Goal: Complete application form: Complete application form

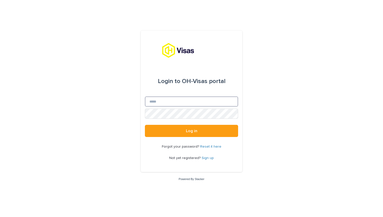
click at [192, 100] on input "Email" at bounding box center [191, 101] width 93 height 10
type input "**********"
click at [145, 125] on button "Log in" at bounding box center [191, 131] width 93 height 12
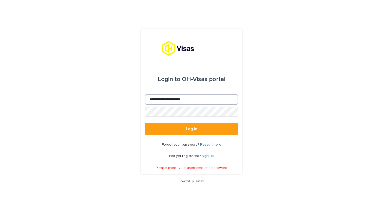
click at [182, 98] on input "**********" at bounding box center [191, 99] width 93 height 10
click at [207, 156] on link "Sign up" at bounding box center [208, 156] width 12 height 4
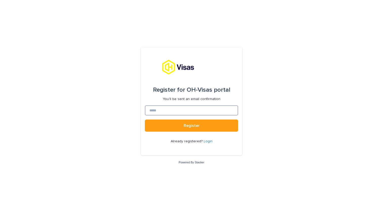
click at [175, 115] on input at bounding box center [191, 110] width 93 height 10
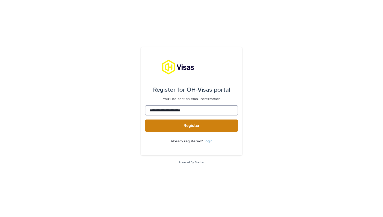
type input "**********"
click at [199, 127] on button "Register" at bounding box center [191, 125] width 93 height 12
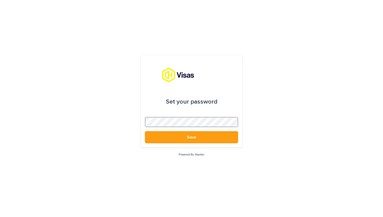
click at [145, 131] on button "Save" at bounding box center [191, 137] width 93 height 12
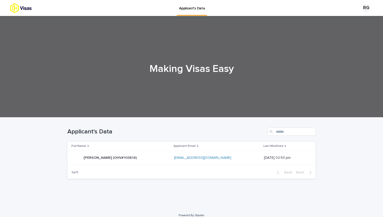
scroll to position [6, 0]
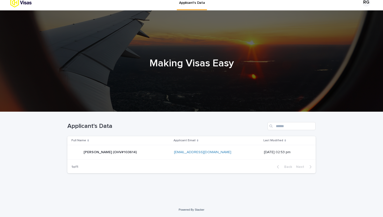
click at [123, 153] on p "[PERSON_NAME] (OHV#103614)" at bounding box center [111, 151] width 54 height 5
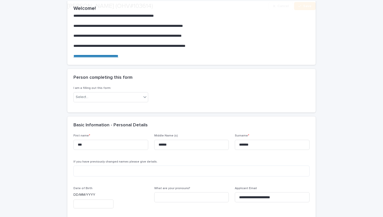
scroll to position [55, 0]
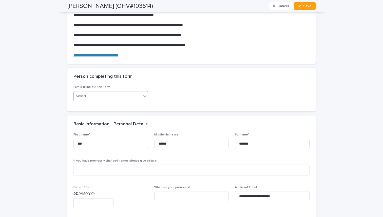
click at [126, 94] on div "Select..." at bounding box center [108, 96] width 68 height 8
click at [112, 104] on div "For myself" at bounding box center [111, 106] width 74 height 9
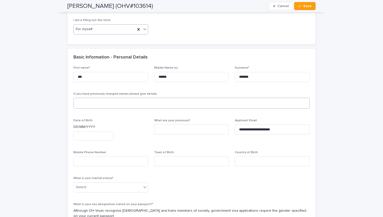
scroll to position [122, 0]
click at [111, 103] on textarea at bounding box center [191, 102] width 236 height 11
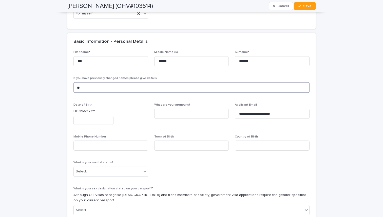
scroll to position [138, 0]
type textarea "**"
click at [97, 124] on input "text" at bounding box center [93, 120] width 40 height 9
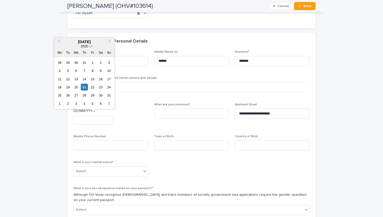
click at [85, 45] on span "2025" at bounding box center [84, 46] width 7 height 4
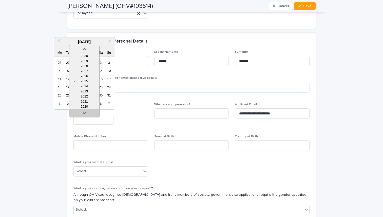
click at [85, 113] on link at bounding box center [84, 114] width 8 height 8
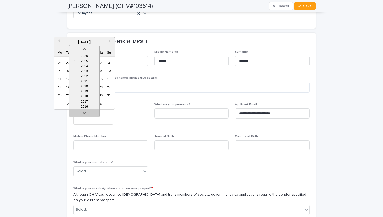
click at [85, 113] on link at bounding box center [84, 114] width 8 height 8
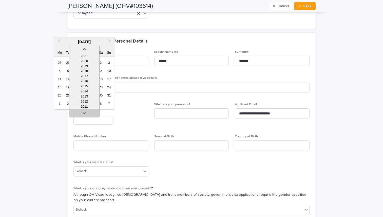
click at [85, 113] on link at bounding box center [84, 114] width 8 height 8
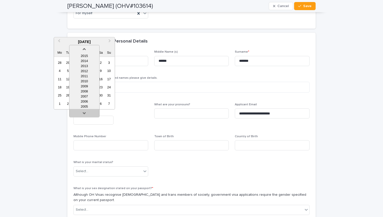
click at [85, 113] on link at bounding box center [84, 114] width 8 height 8
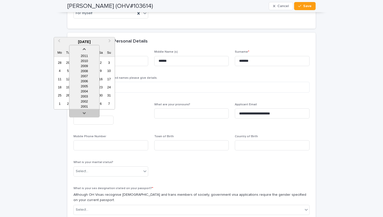
click at [85, 113] on link at bounding box center [84, 114] width 8 height 8
click at [85, 97] on div "2001" at bounding box center [84, 96] width 30 height 5
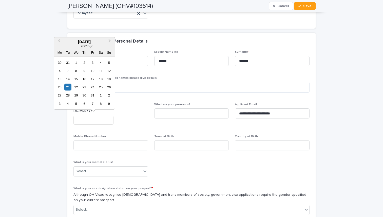
click at [90, 47] on span at bounding box center [90, 46] width 4 height 4
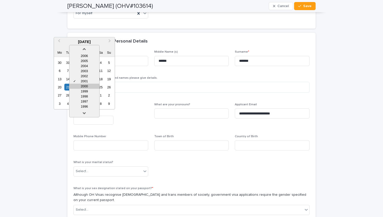
click at [88, 86] on div "2000" at bounding box center [84, 86] width 30 height 5
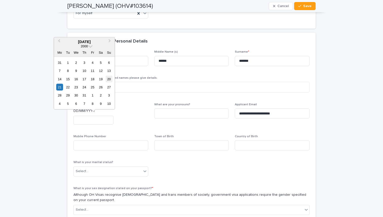
click at [109, 78] on div "20" at bounding box center [109, 78] width 7 height 7
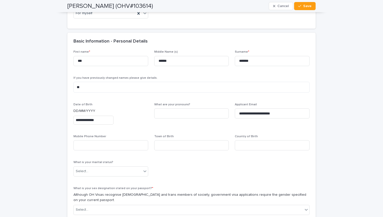
click at [95, 118] on input "**********" at bounding box center [93, 120] width 40 height 9
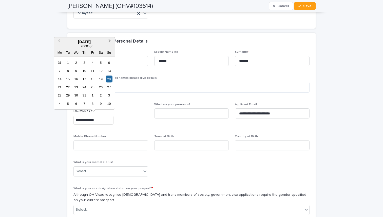
click at [111, 41] on button "Next Month" at bounding box center [110, 42] width 8 height 8
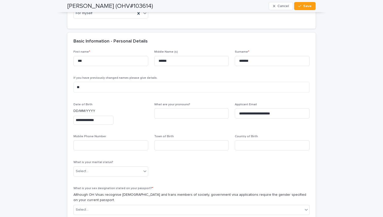
click at [143, 76] on span "If you have previously changed names please give details." at bounding box center [115, 77] width 84 height 3
click at [98, 125] on div "**********" at bounding box center [110, 116] width 75 height 26
click at [98, 121] on input "**********" at bounding box center [93, 120] width 40 height 9
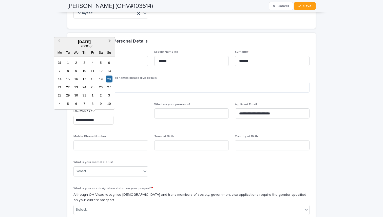
click at [110, 41] on span "Next Month" at bounding box center [110, 41] width 0 height 7
click at [92, 86] on div "20" at bounding box center [92, 87] width 7 height 7
type input "**********"
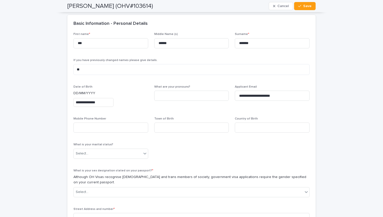
scroll to position [156, 0]
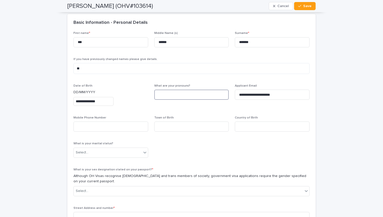
click at [170, 93] on input at bounding box center [191, 95] width 75 height 10
type input "*******"
click at [173, 109] on span "What are your pronouns? *******" at bounding box center [191, 97] width 75 height 26
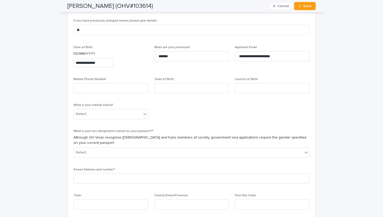
scroll to position [195, 0]
click at [119, 87] on input at bounding box center [110, 88] width 75 height 10
type input "**********"
click at [181, 88] on input at bounding box center [191, 88] width 75 height 10
type input "*******"
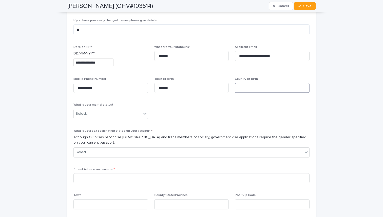
click at [258, 85] on input at bounding box center [272, 88] width 75 height 10
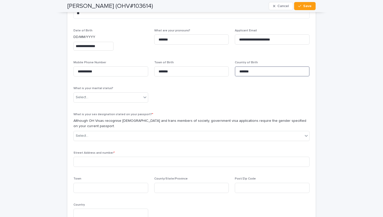
scroll to position [213, 0]
type input "*******"
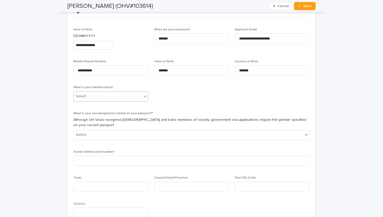
click at [136, 94] on div "Select..." at bounding box center [108, 96] width 68 height 8
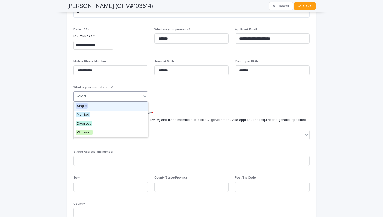
click at [99, 106] on div "Single" at bounding box center [111, 106] width 74 height 9
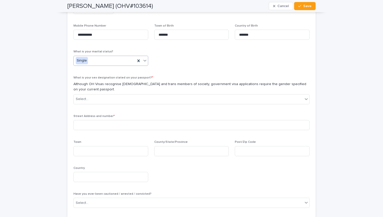
scroll to position [249, 0]
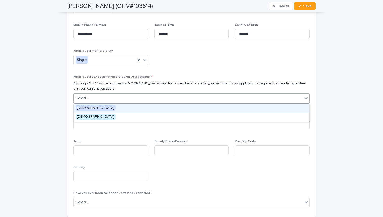
click at [136, 102] on div "Select..." at bounding box center [188, 98] width 229 height 8
click at [116, 108] on div "[DEMOGRAPHIC_DATA]" at bounding box center [191, 108] width 235 height 9
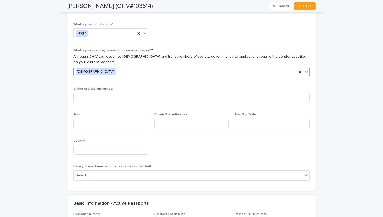
scroll to position [280, 0]
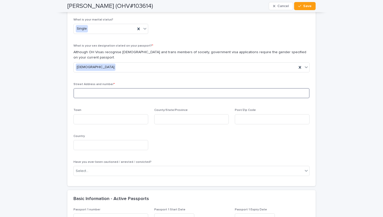
click at [129, 93] on input at bounding box center [191, 93] width 236 height 10
type input "**********"
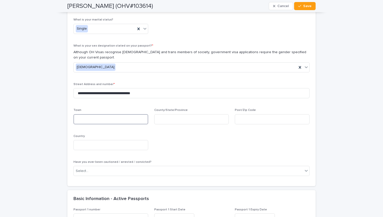
click at [111, 121] on input at bounding box center [110, 119] width 75 height 10
type input "**********"
click at [167, 116] on input at bounding box center [191, 119] width 75 height 10
type input "******"
click at [253, 122] on input at bounding box center [272, 119] width 75 height 10
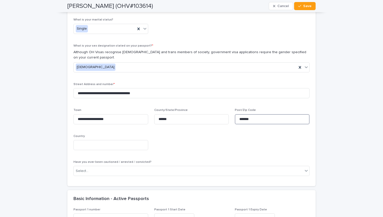
type input "*******"
click at [226, 133] on div "**********" at bounding box center [191, 44] width 236 height 272
click at [112, 148] on input at bounding box center [110, 145] width 75 height 10
type input "*******"
click at [167, 140] on div "**********" at bounding box center [191, 44] width 236 height 272
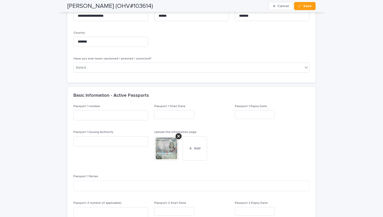
scroll to position [387, 0]
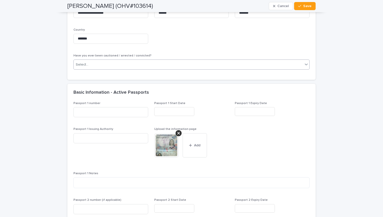
click at [272, 66] on div "Select..." at bounding box center [188, 65] width 229 height 8
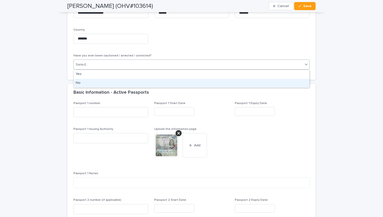
click at [216, 84] on div "No" at bounding box center [191, 83] width 235 height 9
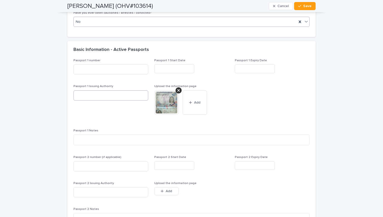
scroll to position [430, 0]
click at [109, 70] on input at bounding box center [110, 69] width 75 height 10
type input "*********"
click at [179, 67] on input "text" at bounding box center [174, 68] width 40 height 9
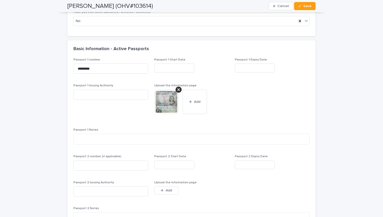
click at [199, 55] on div "Basic Information - Active Passports" at bounding box center [191, 49] width 248 height 18
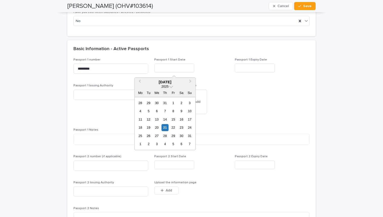
click at [182, 68] on input "text" at bounding box center [174, 68] width 40 height 9
click at [174, 82] on div "[DATE]" at bounding box center [164, 82] width 61 height 5
click at [171, 87] on span at bounding box center [171, 86] width 4 height 4
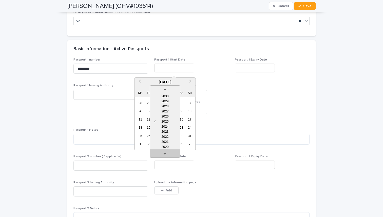
click at [165, 152] on link at bounding box center [165, 154] width 8 height 8
click at [164, 142] on div "2018" at bounding box center [165, 141] width 30 height 5
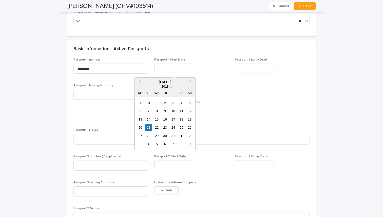
click at [198, 73] on div "Passport 1 Start Date" at bounding box center [191, 67] width 75 height 18
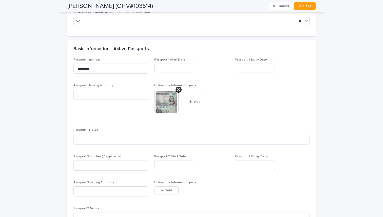
click at [165, 68] on input "text" at bounding box center [174, 68] width 40 height 9
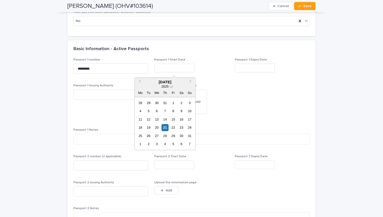
click at [168, 87] on span "2025" at bounding box center [164, 87] width 7 height 4
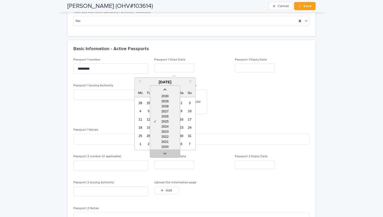
click at [165, 153] on link at bounding box center [165, 154] width 8 height 8
click at [165, 140] on div "2018" at bounding box center [165, 141] width 30 height 5
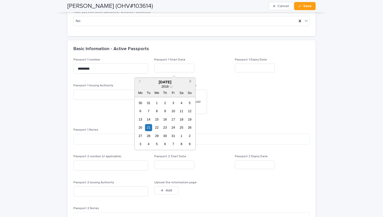
click at [190, 82] on span "Next Month" at bounding box center [190, 81] width 0 height 7
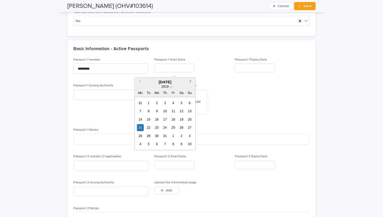
click at [190, 82] on span "Next Month" at bounding box center [190, 81] width 0 height 7
click at [139, 80] on span "Previous Month" at bounding box center [139, 81] width 0 height 7
click at [169, 86] on span at bounding box center [171, 86] width 4 height 4
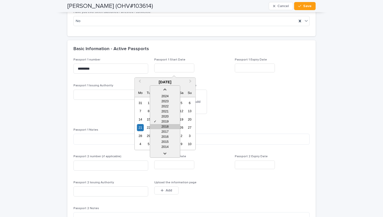
click at [168, 125] on div "2018" at bounding box center [165, 126] width 30 height 5
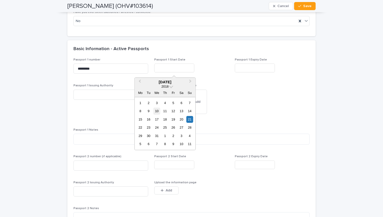
click at [157, 110] on div "10" at bounding box center [156, 111] width 7 height 7
type input "**********"
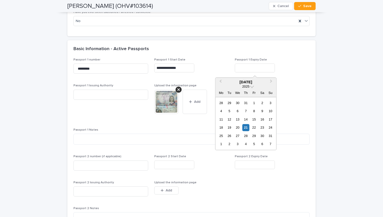
click at [244, 69] on input "text" at bounding box center [255, 68] width 40 height 9
click at [251, 86] on span at bounding box center [252, 86] width 4 height 4
click at [249, 83] on div "[DATE]" at bounding box center [245, 82] width 61 height 5
click at [272, 81] on button "Next Month" at bounding box center [272, 82] width 8 height 8
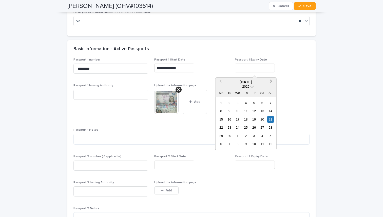
click at [272, 81] on button "Next Month" at bounding box center [272, 82] width 8 height 8
click at [247, 86] on span "2026" at bounding box center [245, 87] width 7 height 4
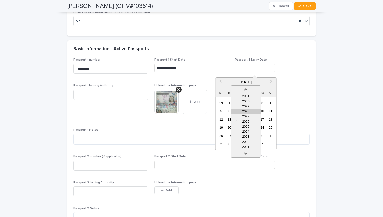
click at [246, 109] on div "2028" at bounding box center [246, 111] width 30 height 5
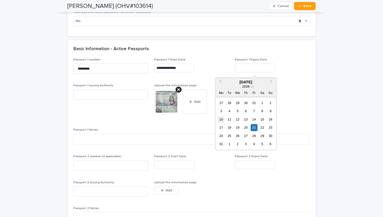
click at [222, 117] on div "10" at bounding box center [220, 119] width 7 height 7
type input "**********"
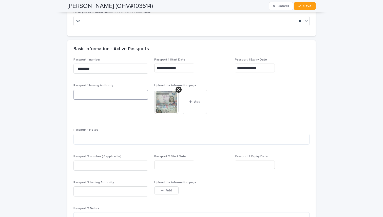
click at [124, 95] on input at bounding box center [110, 95] width 75 height 10
type input "****"
click at [137, 109] on span "Passport 1 Issuing Authority ****" at bounding box center [110, 103] width 75 height 38
click at [147, 140] on textarea at bounding box center [191, 139] width 236 height 11
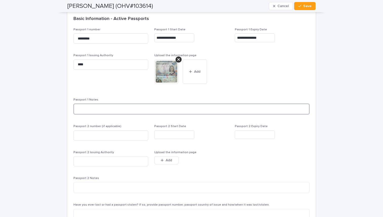
scroll to position [466, 0]
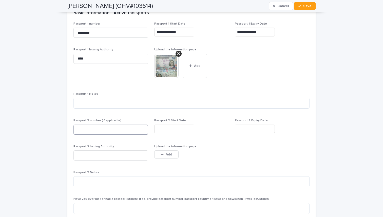
click at [127, 129] on input at bounding box center [110, 130] width 75 height 10
type input "**"
click at [174, 128] on input "text" at bounding box center [174, 129] width 40 height 9
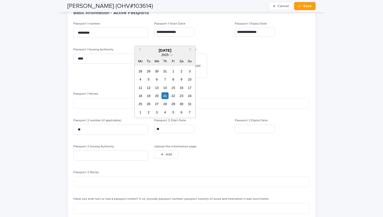
type input "**"
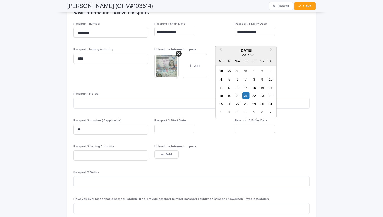
click at [249, 127] on input "text" at bounding box center [255, 129] width 40 height 9
type input "**"
click at [119, 154] on input at bounding box center [110, 155] width 75 height 10
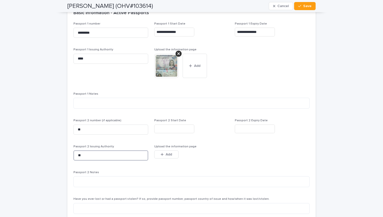
type input "**"
click at [143, 168] on div "**********" at bounding box center [191, 133] width 236 height 222
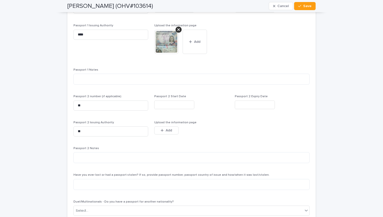
scroll to position [494, 0]
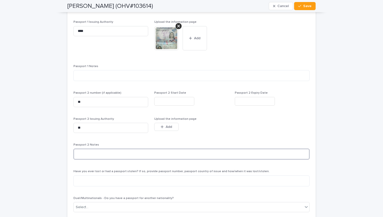
click at [117, 152] on textarea at bounding box center [191, 154] width 236 height 11
type textarea "**"
click at [131, 139] on div "**********" at bounding box center [191, 105] width 236 height 222
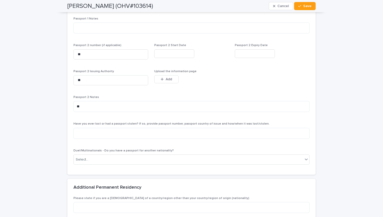
scroll to position [546, 0]
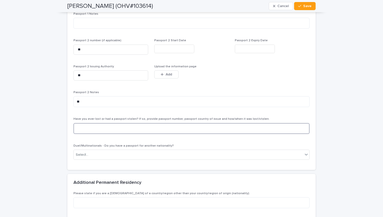
click at [128, 133] on textarea at bounding box center [191, 128] width 236 height 11
type textarea "**"
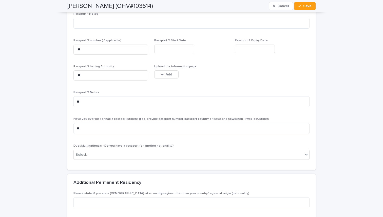
click at [143, 139] on div "**********" at bounding box center [191, 53] width 236 height 222
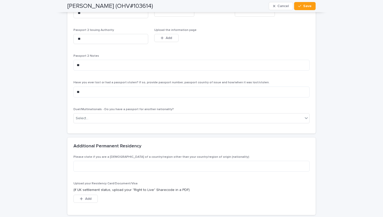
scroll to position [585, 0]
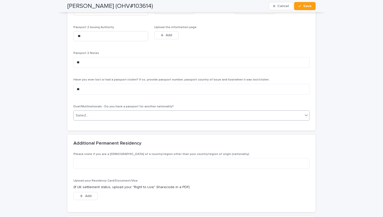
click at [156, 117] on div "Select..." at bounding box center [188, 115] width 229 height 8
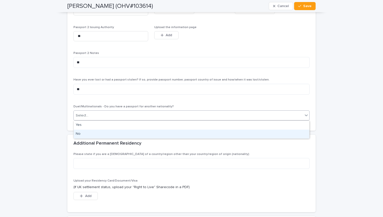
click at [147, 134] on div "No" at bounding box center [191, 134] width 235 height 9
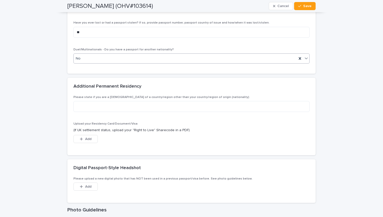
scroll to position [646, 0]
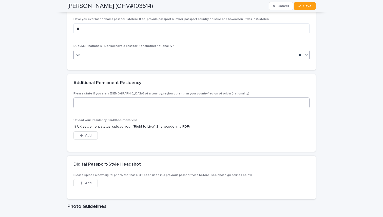
click at [141, 103] on textarea at bounding box center [191, 102] width 236 height 11
type textarea "**"
click at [146, 115] on div "Please state if you are a [DEMOGRAPHIC_DATA] of a country/region other than you…" at bounding box center [191, 119] width 236 height 54
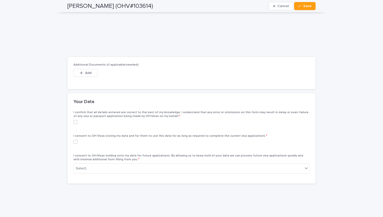
scroll to position [937, 0]
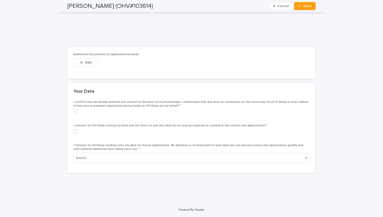
click at [76, 110] on span at bounding box center [75, 112] width 4 height 4
click at [75, 132] on span at bounding box center [75, 131] width 4 height 4
click at [143, 156] on div "Select..." at bounding box center [188, 158] width 229 height 8
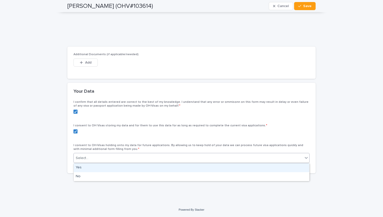
click at [142, 167] on div "Yes" at bounding box center [191, 167] width 235 height 9
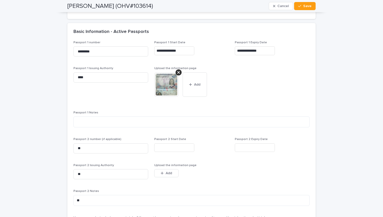
scroll to position [445, 0]
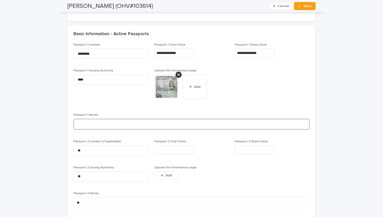
click at [110, 127] on textarea at bounding box center [191, 124] width 236 height 11
type textarea "**"
click at [238, 106] on div "**********" at bounding box center [191, 154] width 236 height 222
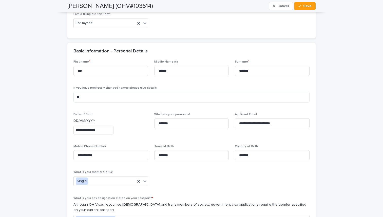
scroll to position [0, 0]
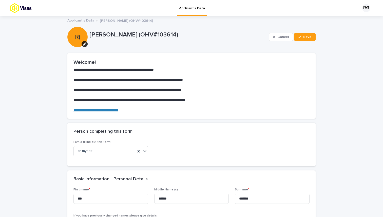
click at [128, 35] on p "[PERSON_NAME] (OHV#103614)" at bounding box center [178, 34] width 177 height 7
drag, startPoint x: 131, startPoint y: 35, endPoint x: 123, endPoint y: 35, distance: 8.1
click at [123, 35] on p "[PERSON_NAME] (OHV#103614)" at bounding box center [178, 34] width 177 height 7
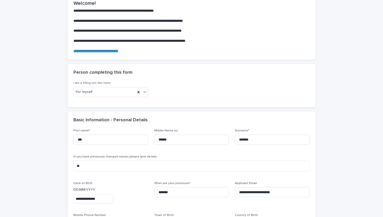
scroll to position [62, 0]
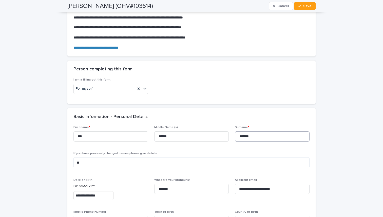
click at [252, 138] on input "*******" at bounding box center [272, 136] width 75 height 10
type input "*******"
click at [255, 123] on div "Basic Information - Personal Details" at bounding box center [191, 117] width 248 height 18
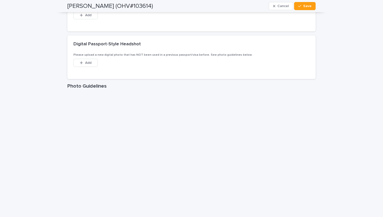
scroll to position [766, 0]
click at [86, 66] on button "Add" at bounding box center [85, 63] width 24 height 8
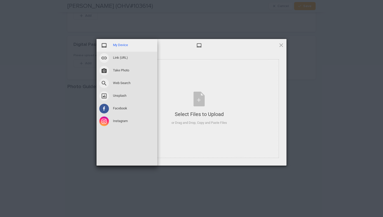
click at [126, 46] on span "My Device" at bounding box center [120, 45] width 15 height 5
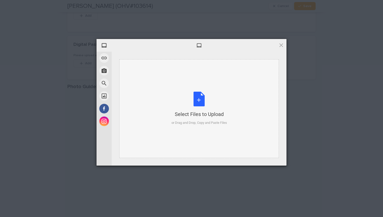
click at [155, 94] on div "Select Files to Upload or Drag and Drop, Copy and Paste Files" at bounding box center [198, 108] width 159 height 99
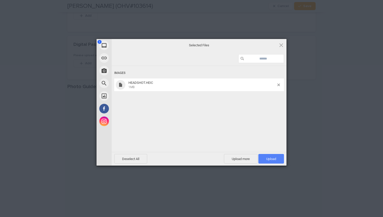
click at [265, 157] on span "Upload 1" at bounding box center [271, 159] width 26 height 10
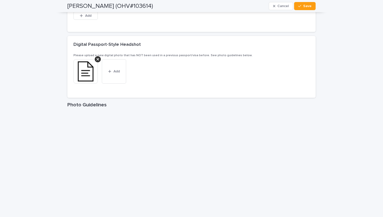
click at [83, 72] on img at bounding box center [85, 71] width 24 height 24
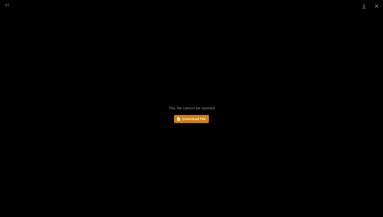
click at [196, 122] on link "Download File" at bounding box center [191, 119] width 35 height 8
click at [376, 4] on button "Close gallery" at bounding box center [376, 6] width 13 height 12
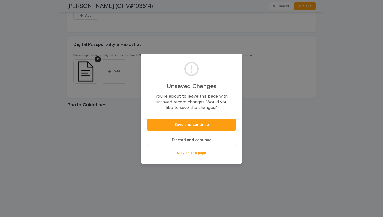
click at [185, 152] on span "Stay on this page" at bounding box center [191, 153] width 29 height 4
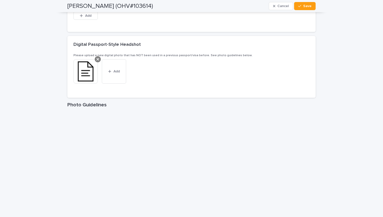
click at [96, 58] on icon at bounding box center [97, 59] width 3 height 4
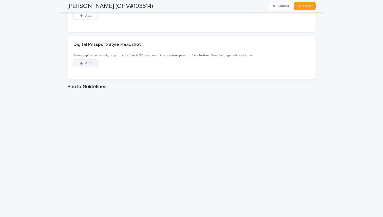
click at [81, 64] on icon "button" at bounding box center [81, 63] width 3 height 3
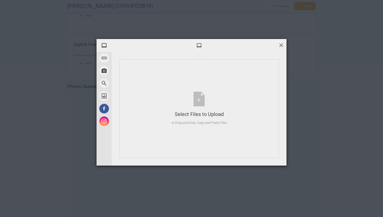
click at [278, 43] on span at bounding box center [281, 45] width 6 height 6
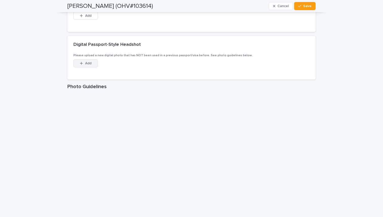
click at [90, 64] on span "Add" at bounding box center [88, 64] width 6 height 4
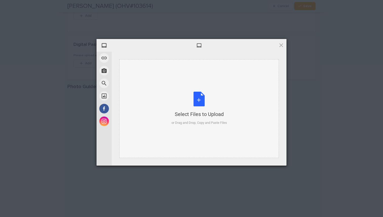
click at [172, 101] on div "Select Files to Upload or Drag and Drop, Copy and Paste Files" at bounding box center [198, 109] width 55 height 34
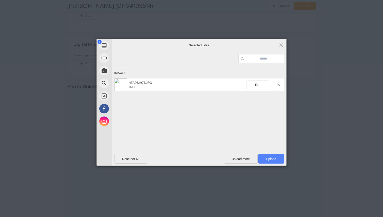
click at [273, 159] on span "Upload 1" at bounding box center [271, 159] width 10 height 4
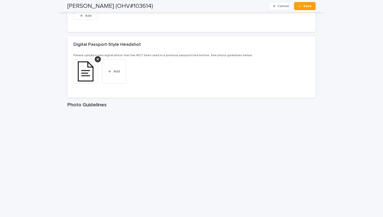
click at [79, 70] on img at bounding box center [85, 71] width 24 height 24
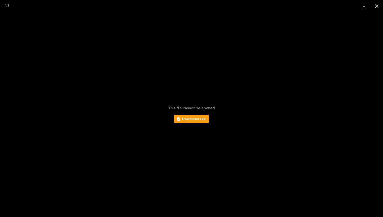
click at [377, 6] on button "Close gallery" at bounding box center [376, 6] width 13 height 12
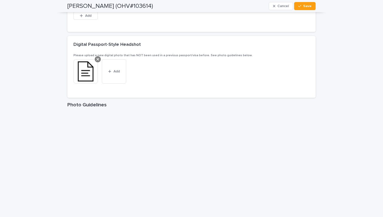
click at [97, 59] on icon at bounding box center [97, 59] width 3 height 4
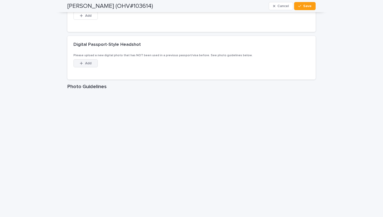
click at [92, 62] on button "Add" at bounding box center [85, 63] width 24 height 8
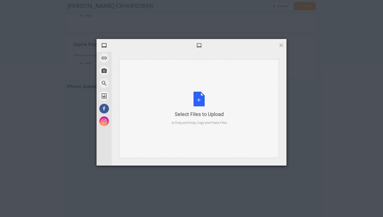
click at [199, 104] on div "Select Files to Upload or Drag and Drop, Copy and Paste Files" at bounding box center [198, 109] width 55 height 34
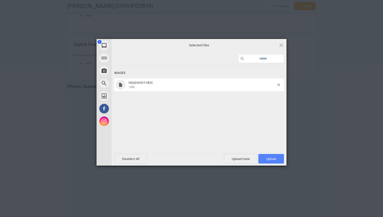
click at [268, 157] on span "Upload 1" at bounding box center [271, 159] width 10 height 4
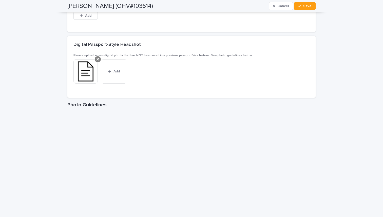
click at [98, 58] on icon at bounding box center [97, 59] width 3 height 4
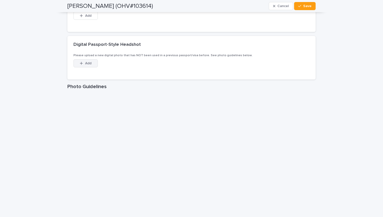
click at [80, 65] on icon "button" at bounding box center [81, 64] width 3 height 4
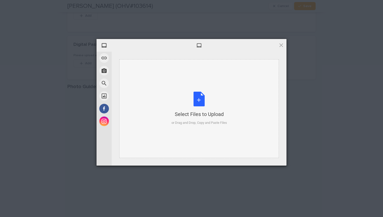
click at [172, 110] on div "Select Files to Upload or Drag and Drop, Copy and Paste Files" at bounding box center [198, 109] width 55 height 34
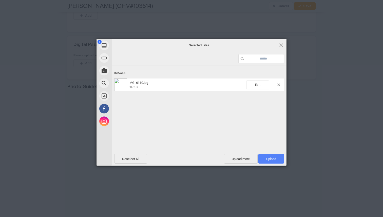
click at [267, 156] on span "Upload 1" at bounding box center [271, 159] width 26 height 10
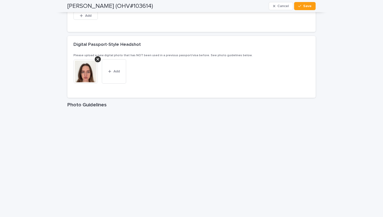
click at [88, 74] on img at bounding box center [85, 71] width 24 height 24
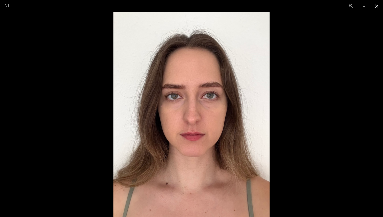
click at [377, 7] on button "Close gallery" at bounding box center [376, 6] width 13 height 12
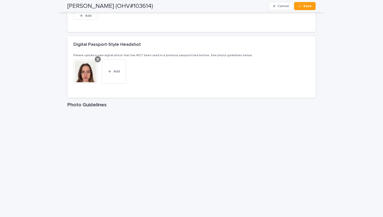
click at [98, 59] on icon at bounding box center [97, 59] width 3 height 3
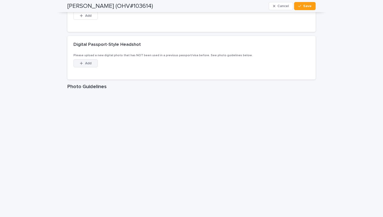
click at [86, 65] on span "Add" at bounding box center [88, 64] width 6 height 4
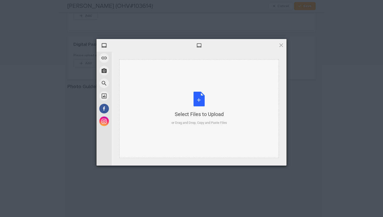
click at [169, 91] on div "Select Files to Upload or Drag and Drop, Copy and Paste Files" at bounding box center [198, 108] width 159 height 99
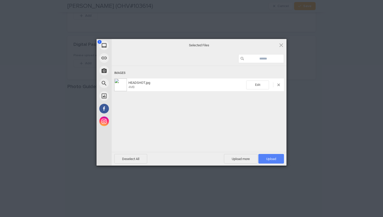
click at [274, 158] on span "Upload 1" at bounding box center [271, 159] width 10 height 4
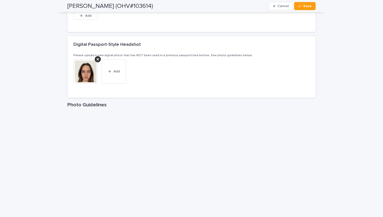
click at [91, 77] on img at bounding box center [85, 71] width 24 height 24
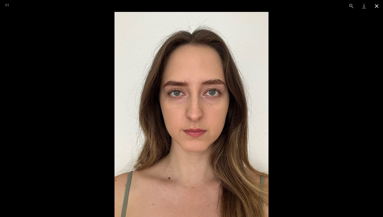
click at [377, 5] on button "Close gallery" at bounding box center [376, 6] width 13 height 12
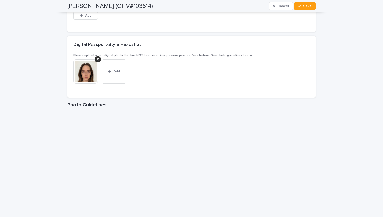
click at [87, 80] on img at bounding box center [85, 71] width 24 height 24
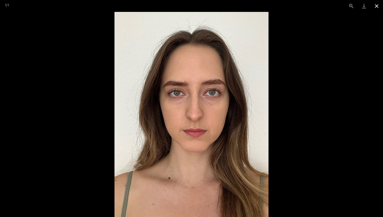
click at [378, 5] on button "Close gallery" at bounding box center [376, 6] width 13 height 12
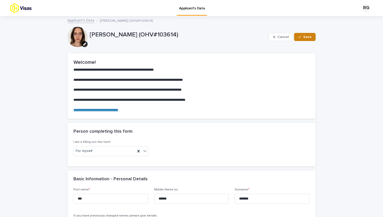
click at [302, 36] on div "button" at bounding box center [300, 37] width 5 height 4
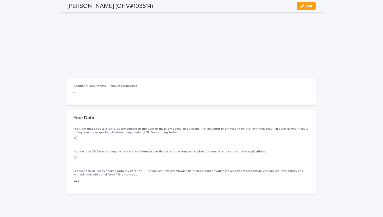
scroll to position [1116, 0]
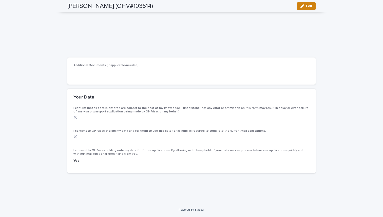
click at [301, 6] on icon "button" at bounding box center [302, 6] width 4 height 4
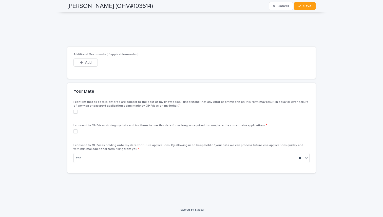
scroll to position [939, 0]
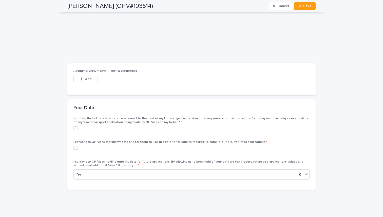
click at [74, 128] on span at bounding box center [75, 128] width 4 height 4
click at [75, 148] on span at bounding box center [75, 148] width 4 height 4
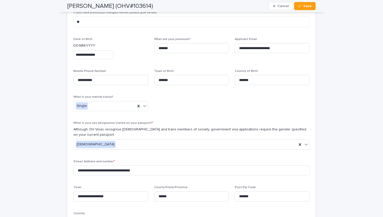
scroll to position [91, 0]
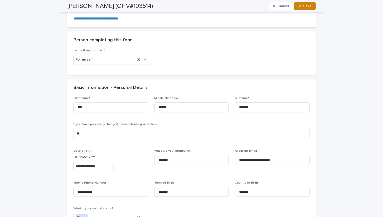
click at [308, 9] on button "Save" at bounding box center [305, 6] width 22 height 8
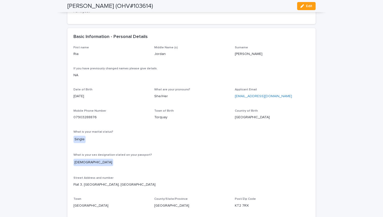
scroll to position [0, 0]
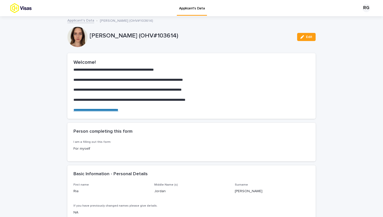
click at [365, 8] on div "RG" at bounding box center [366, 8] width 8 height 8
click at [365, 8] on div at bounding box center [191, 8] width 383 height 16
click at [82, 19] on link "Applicant's Data" at bounding box center [80, 20] width 27 height 6
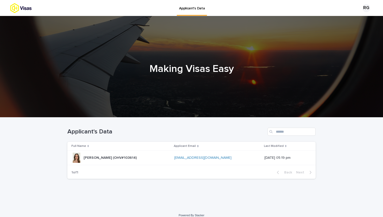
scroll to position [6, 0]
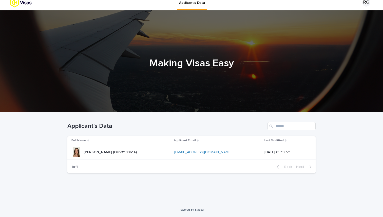
click at [152, 154] on div "[PERSON_NAME] (OHV#103614) [PERSON_NAME] (OHV#103614)" at bounding box center [120, 152] width 99 height 10
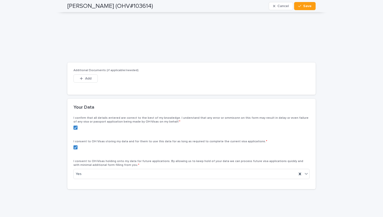
scroll to position [955, 0]
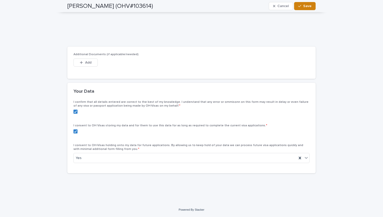
click at [304, 5] on span "Save" at bounding box center [307, 6] width 8 height 4
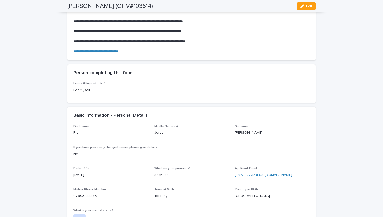
scroll to position [0, 0]
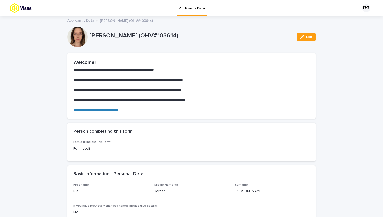
click at [30, 7] on img at bounding box center [29, 8] width 39 height 10
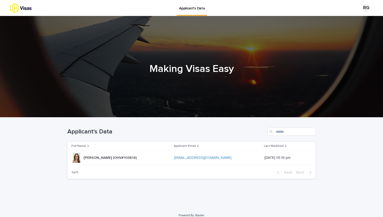
scroll to position [6, 0]
